Goal: Task Accomplishment & Management: Manage account settings

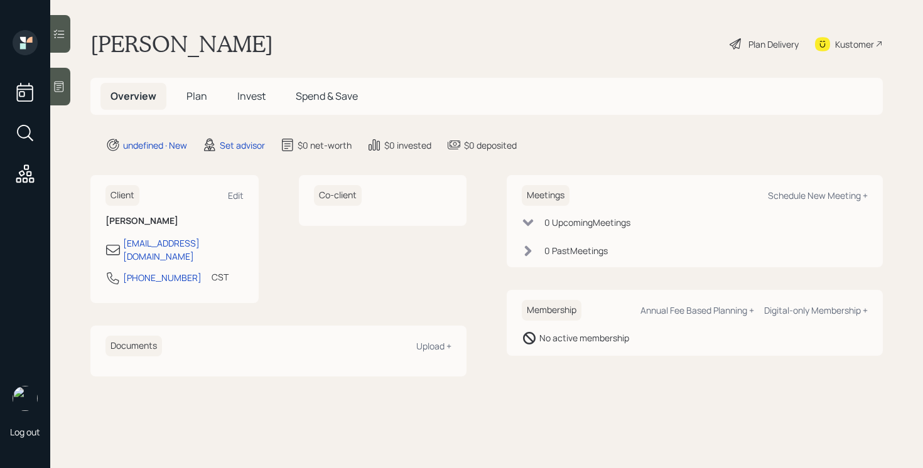
click at [66, 99] on div at bounding box center [60, 87] width 20 height 38
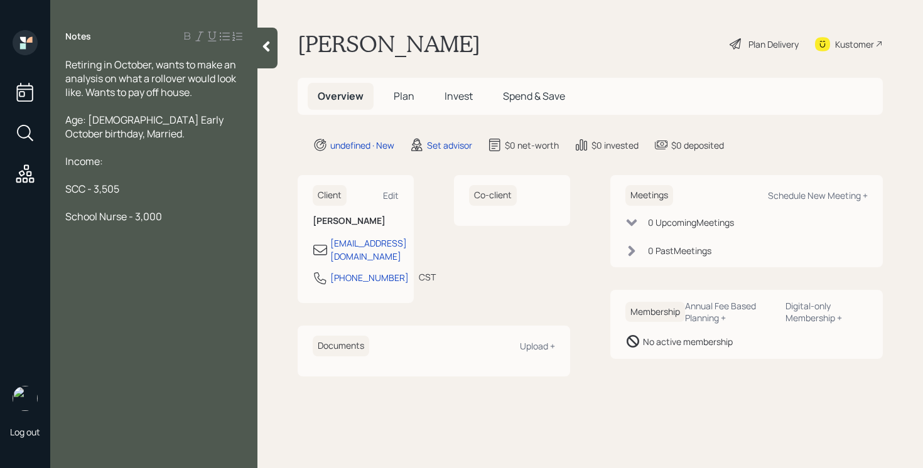
click at [110, 133] on div "Age: [DEMOGRAPHIC_DATA] Early October birthday, Married." at bounding box center [153, 127] width 177 height 28
click at [126, 196] on div "SCC - 3,505" at bounding box center [153, 203] width 177 height 14
click at [107, 168] on div "Income:" at bounding box center [153, 175] width 177 height 14
click at [149, 196] on div "SCC - 3,505" at bounding box center [153, 203] width 177 height 14
click at [218, 139] on div "Age: [DEMOGRAPHIC_DATA] Early October birthday, Married. Wife is a nurse (Age […" at bounding box center [153, 133] width 177 height 41
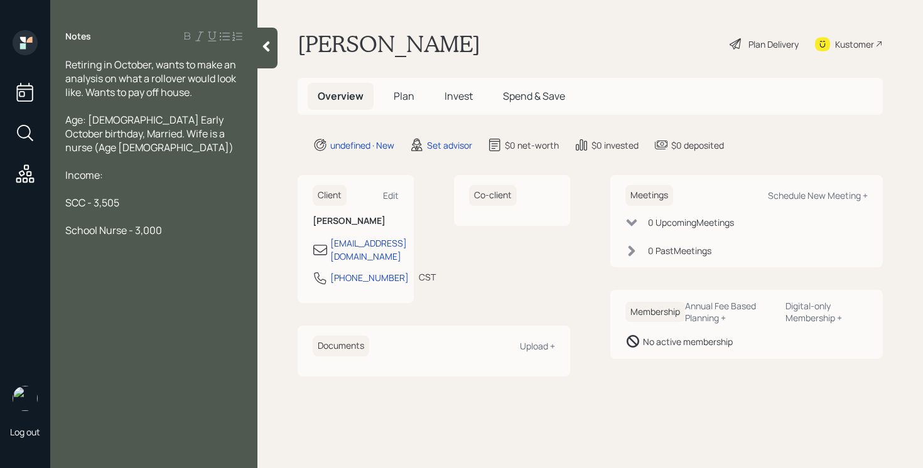
click at [190, 223] on div "School Nurse - 3,000" at bounding box center [153, 230] width 177 height 14
click at [63, 302] on div "Retiring in October, wants to make an analysis on what a rollover would look li…" at bounding box center [153, 203] width 207 height 290
click at [66, 306] on span "1,500" at bounding box center [77, 313] width 24 height 14
click at [168, 279] on div "Expenses: $1,500" at bounding box center [153, 286] width 177 height 14
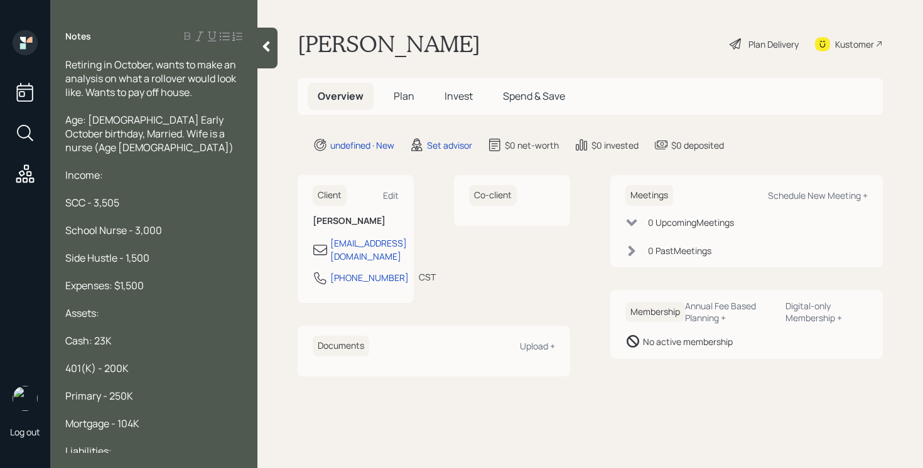
click at [133, 444] on div "Liabilities:" at bounding box center [153, 451] width 177 height 14
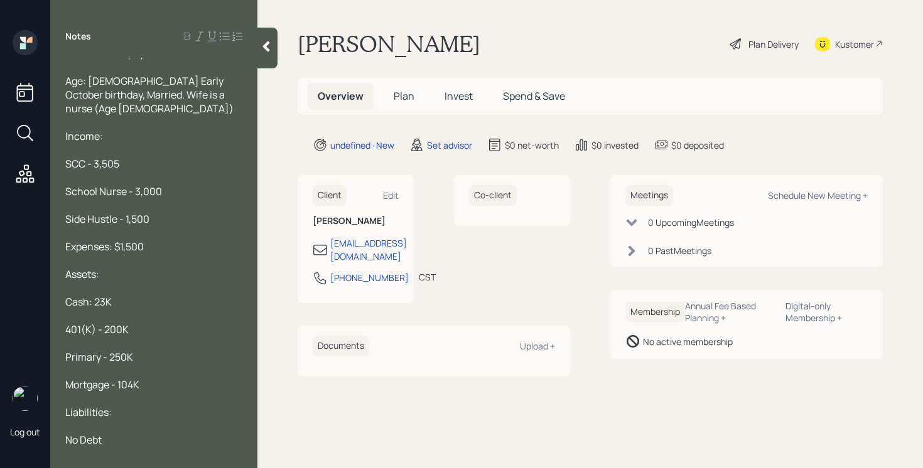
scroll to position [53, 0]
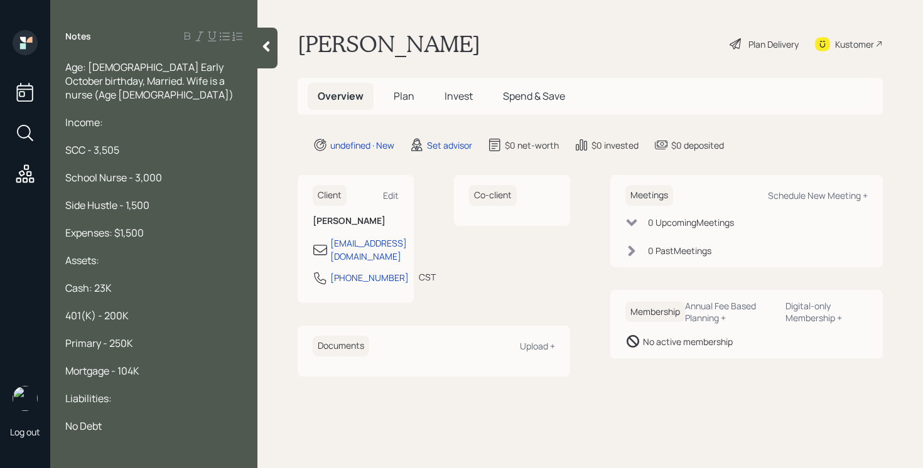
click at [269, 50] on icon at bounding box center [266, 46] width 7 height 11
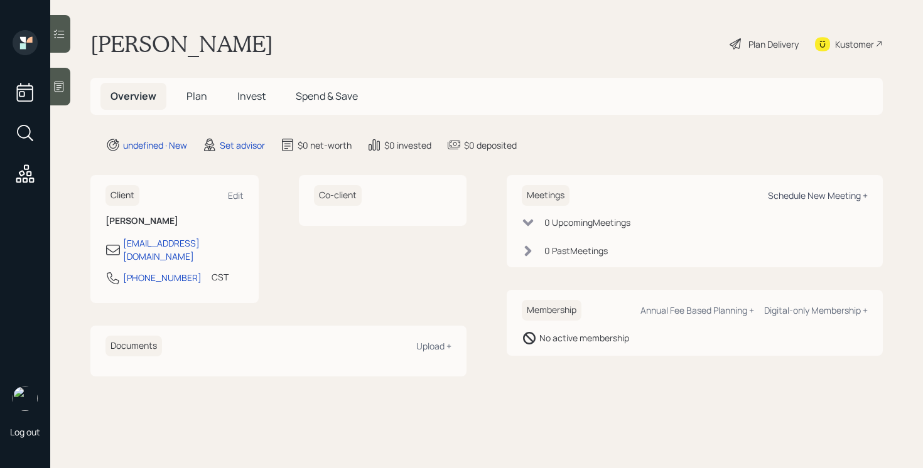
click at [831, 191] on div "Schedule New Meeting +" at bounding box center [818, 196] width 100 height 12
select select "round-[PERSON_NAME]"
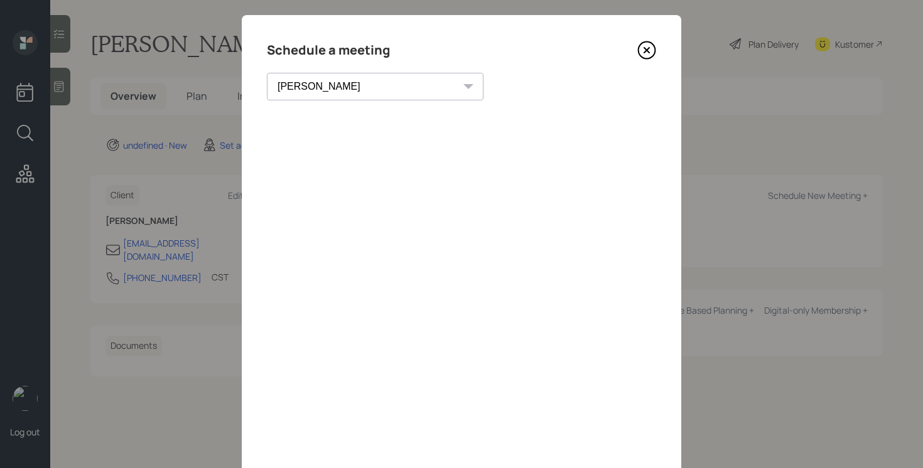
scroll to position [18, 0]
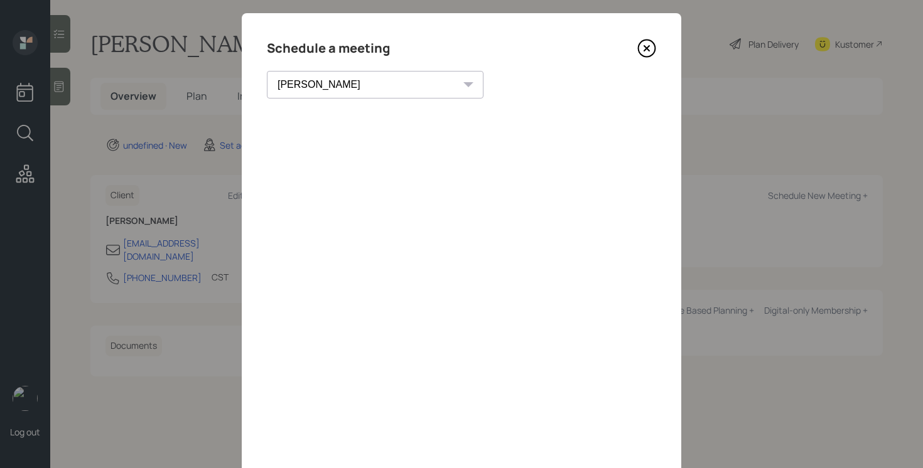
click at [650, 50] on icon at bounding box center [646, 48] width 19 height 19
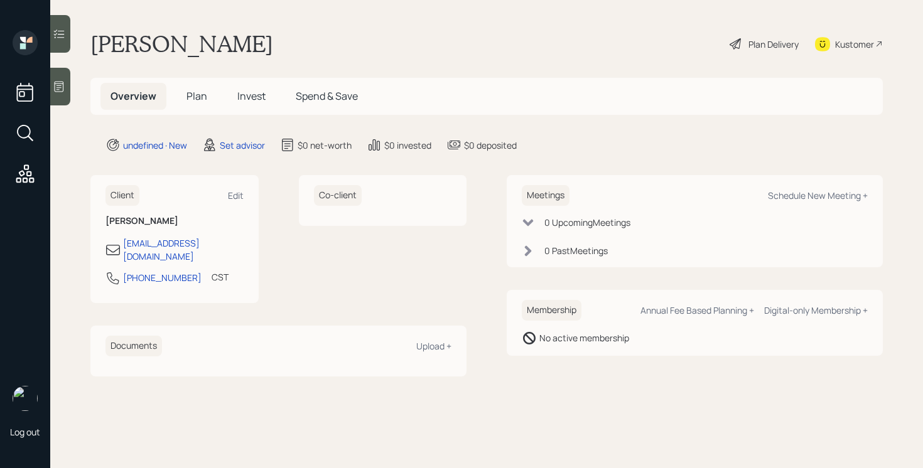
click at [60, 94] on div at bounding box center [60, 87] width 20 height 38
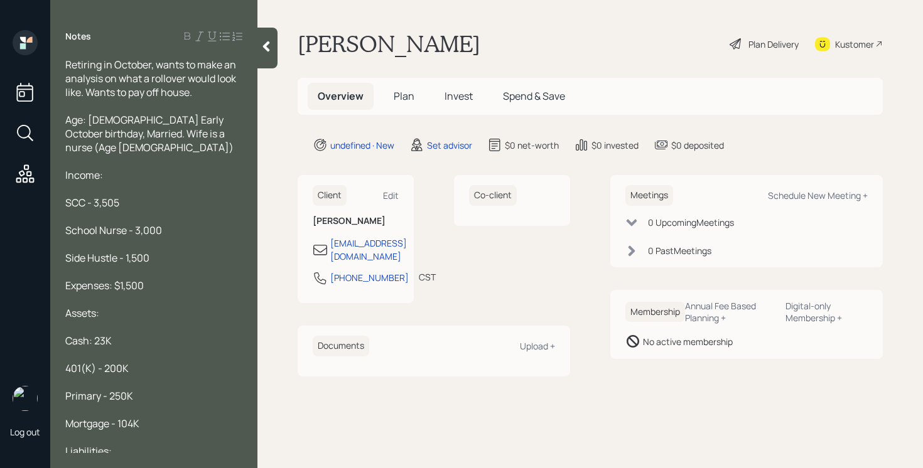
click at [222, 135] on div "Age: [DEMOGRAPHIC_DATA] Early October birthday, Married. Wife is a nurse (Age […" at bounding box center [153, 133] width 177 height 41
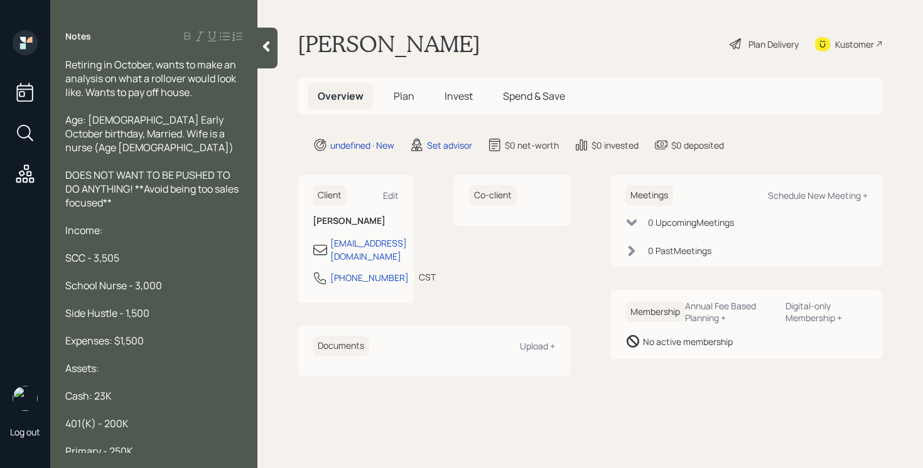
click at [266, 41] on icon at bounding box center [266, 46] width 13 height 13
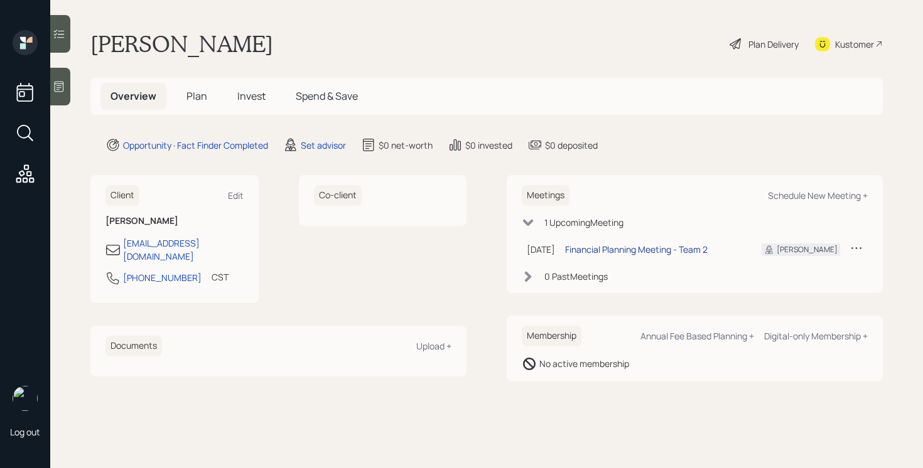
click at [603, 247] on div "Financial Planning Meeting - Team 2" at bounding box center [636, 249] width 142 height 13
click at [861, 244] on icon at bounding box center [856, 248] width 13 height 13
click at [809, 271] on div "Reschedule" at bounding box center [817, 272] width 90 height 12
